Goal: Task Accomplishment & Management: Manage account settings

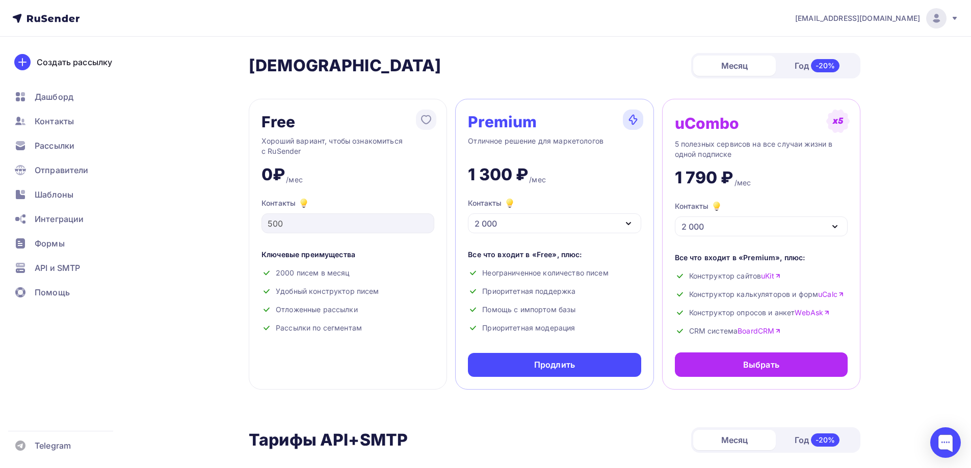
click at [943, 20] on div at bounding box center [936, 18] width 20 height 20
click at [613, 61] on div "[PERSON_NAME] Год -20%" at bounding box center [554, 65] width 611 height 25
click at [937, 23] on img at bounding box center [936, 18] width 12 height 12
click at [826, 41] on span "Аккаунт" at bounding box center [823, 45] width 34 height 12
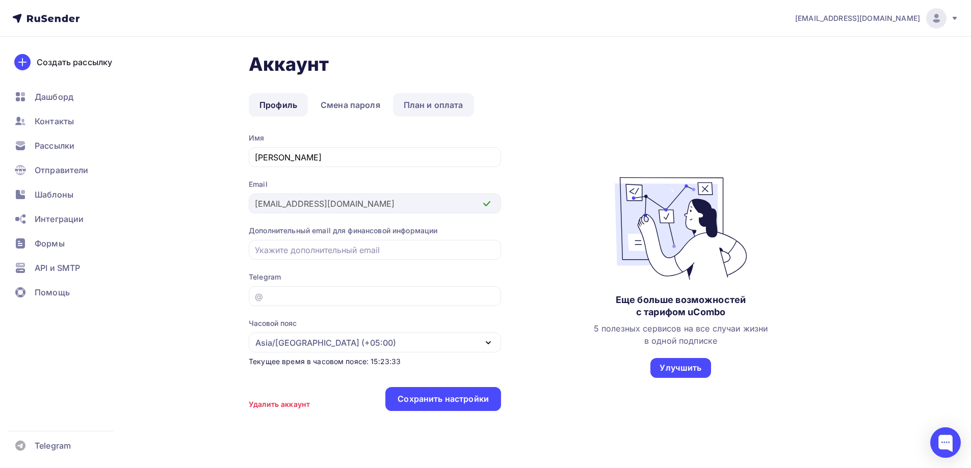
click at [455, 103] on link "План и оплата" at bounding box center [433, 104] width 81 height 23
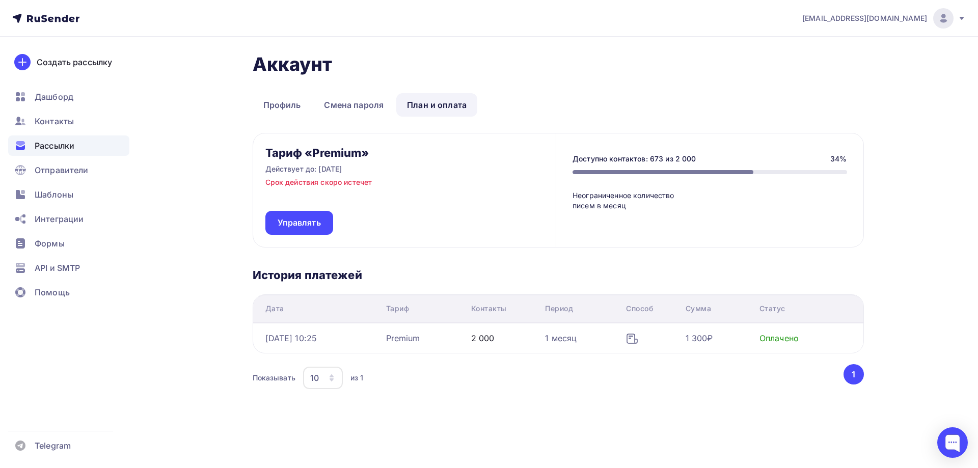
click at [56, 147] on span "Рассылки" at bounding box center [55, 146] width 40 height 12
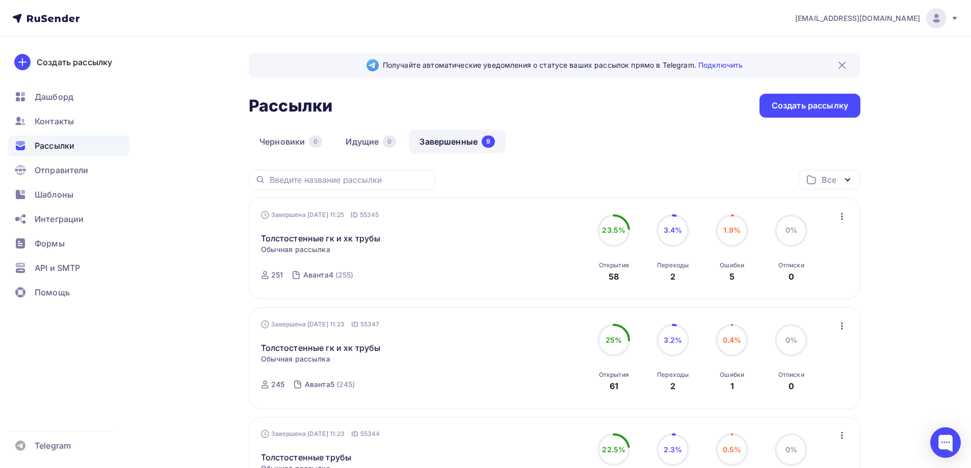
click at [460, 141] on link "Завершенные 9" at bounding box center [457, 141] width 97 height 23
